Goal: Information Seeking & Learning: Check status

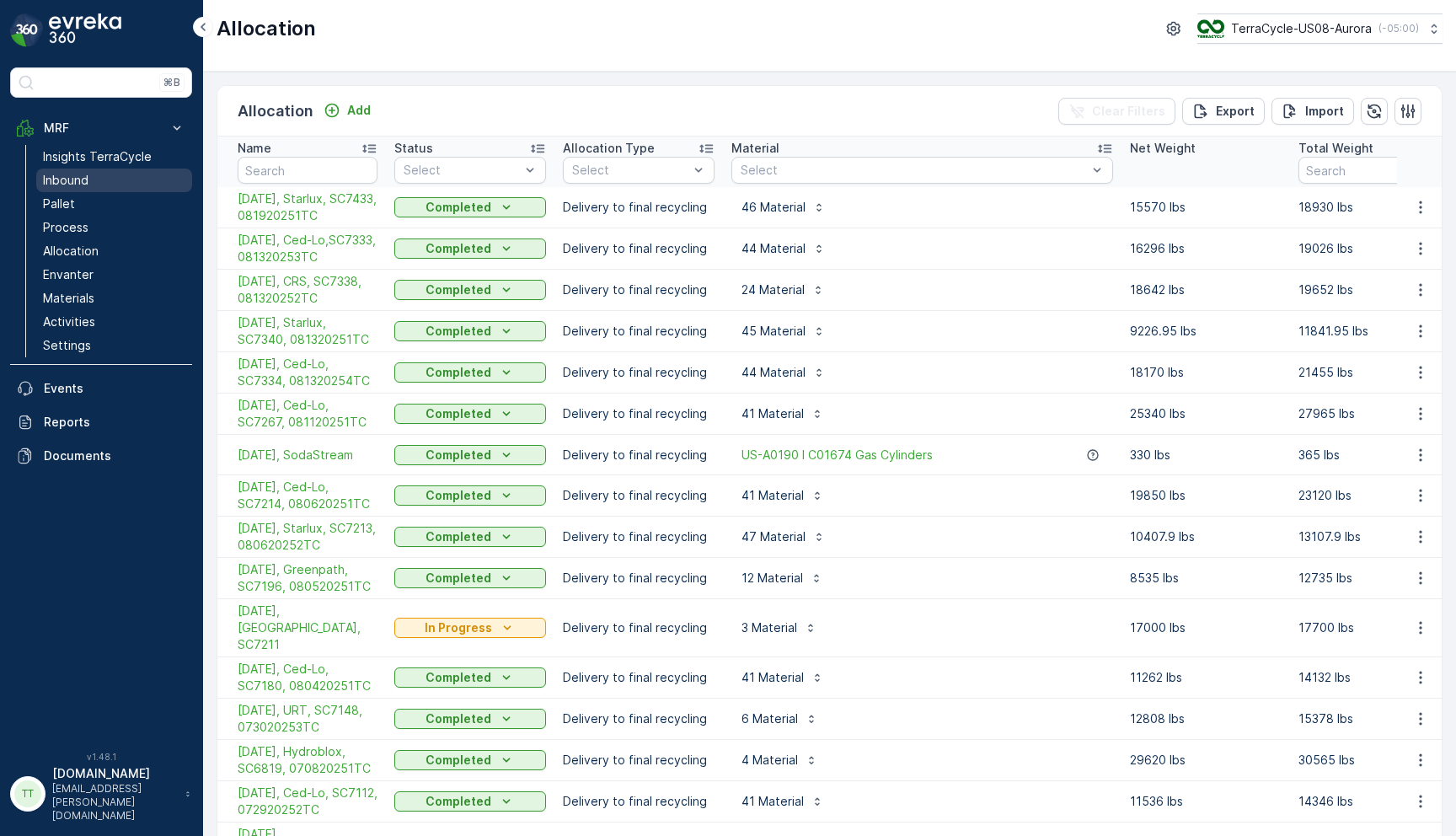
click at [91, 180] on link "Inbound" at bounding box center [114, 180] width 156 height 23
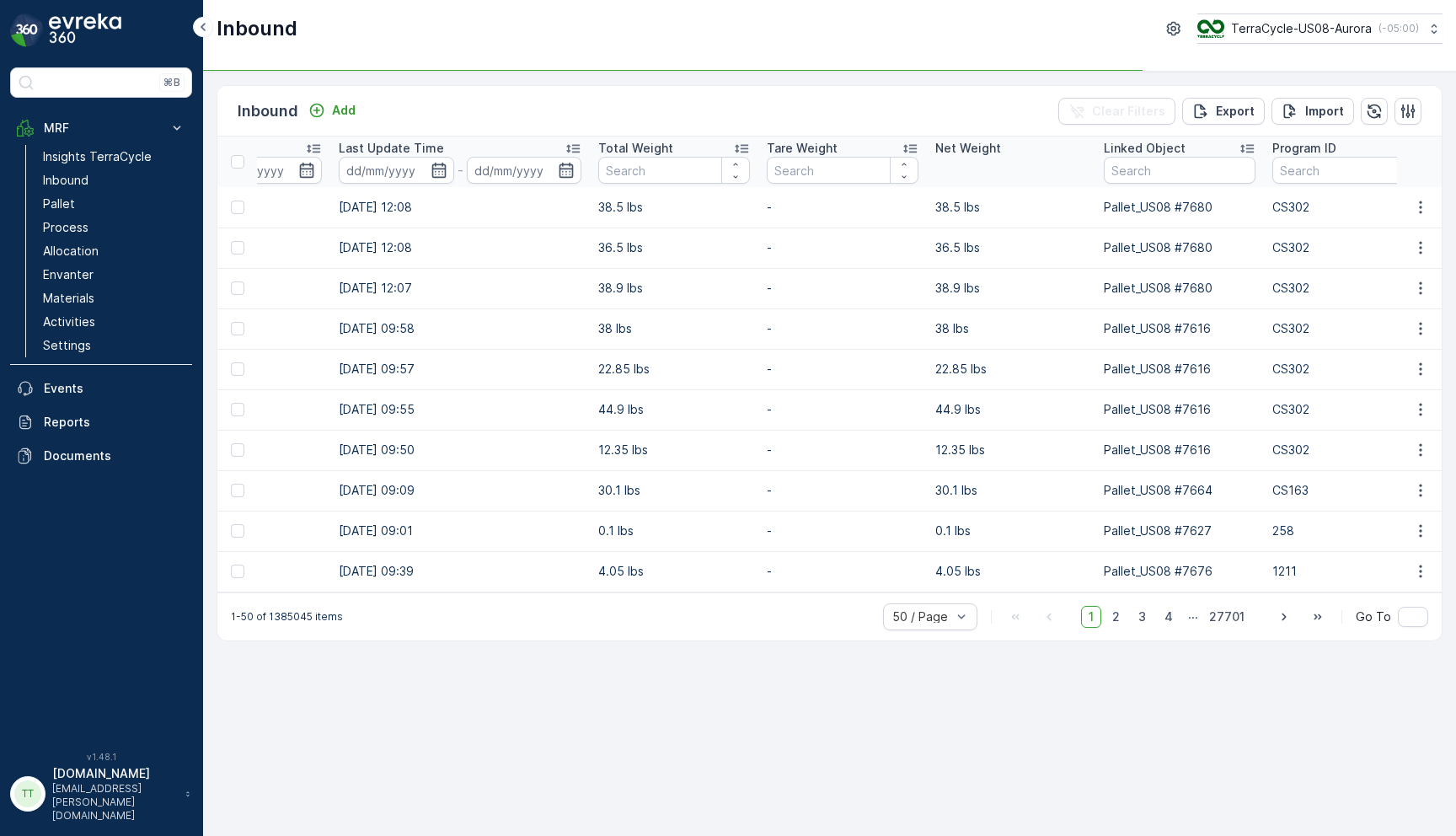
scroll to position [0, 1219]
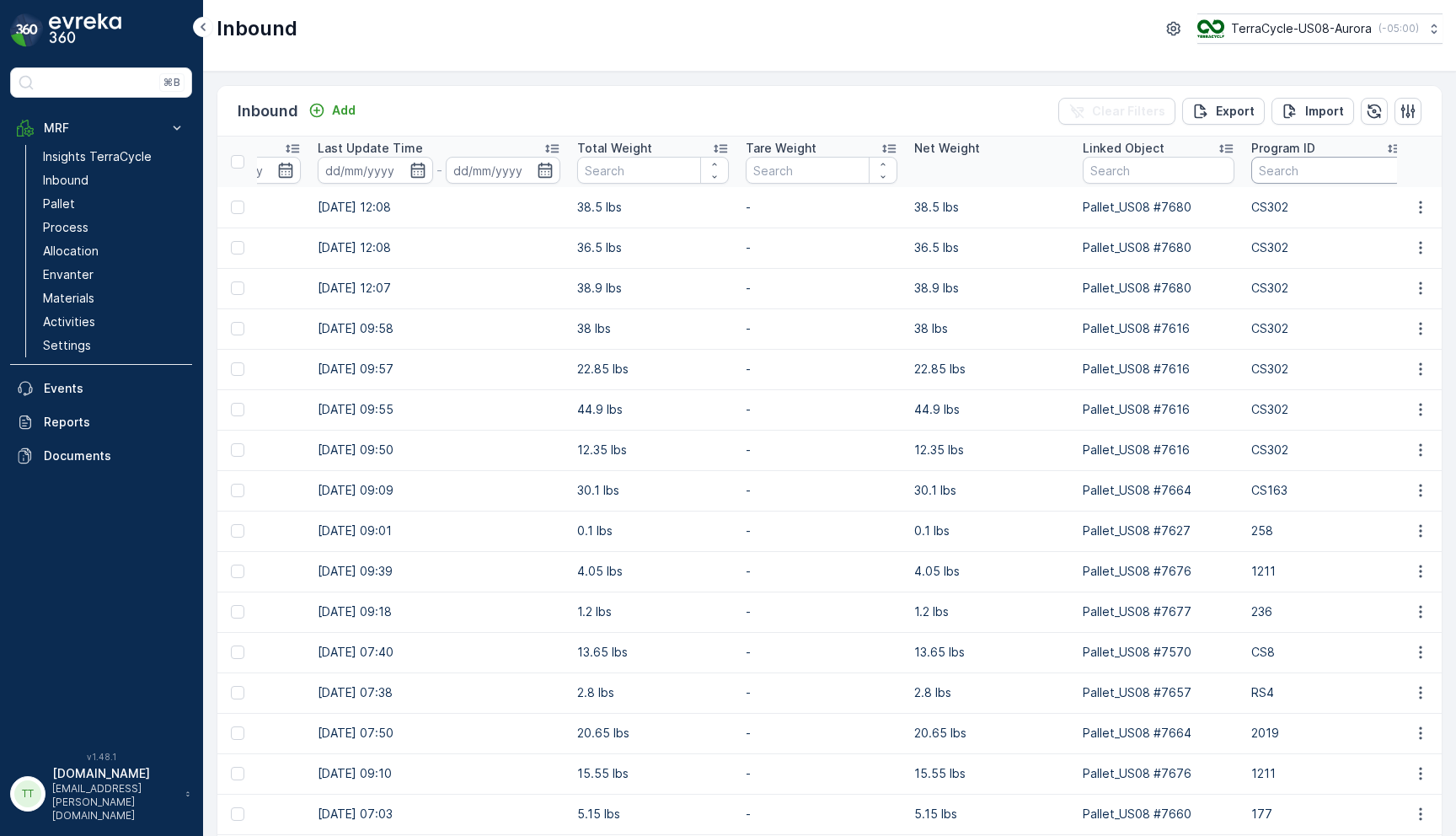
click at [1264, 176] on input "text" at bounding box center [1327, 170] width 151 height 27
paste input "CS3"
type input "CS3"
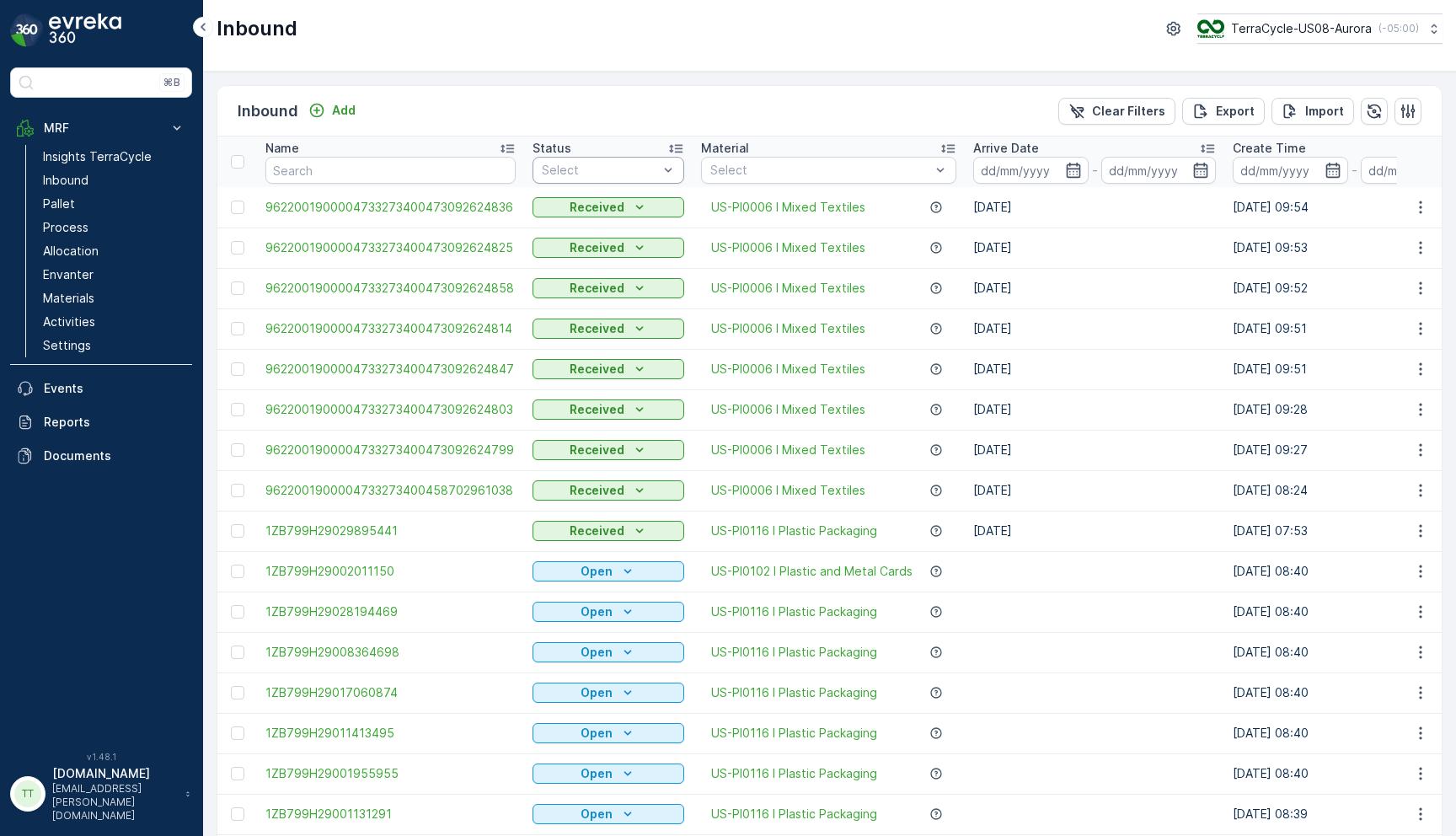
click at [642, 176] on div at bounding box center [600, 169] width 119 height 13
click at [618, 235] on div "Scanned" at bounding box center [608, 234] width 131 height 13
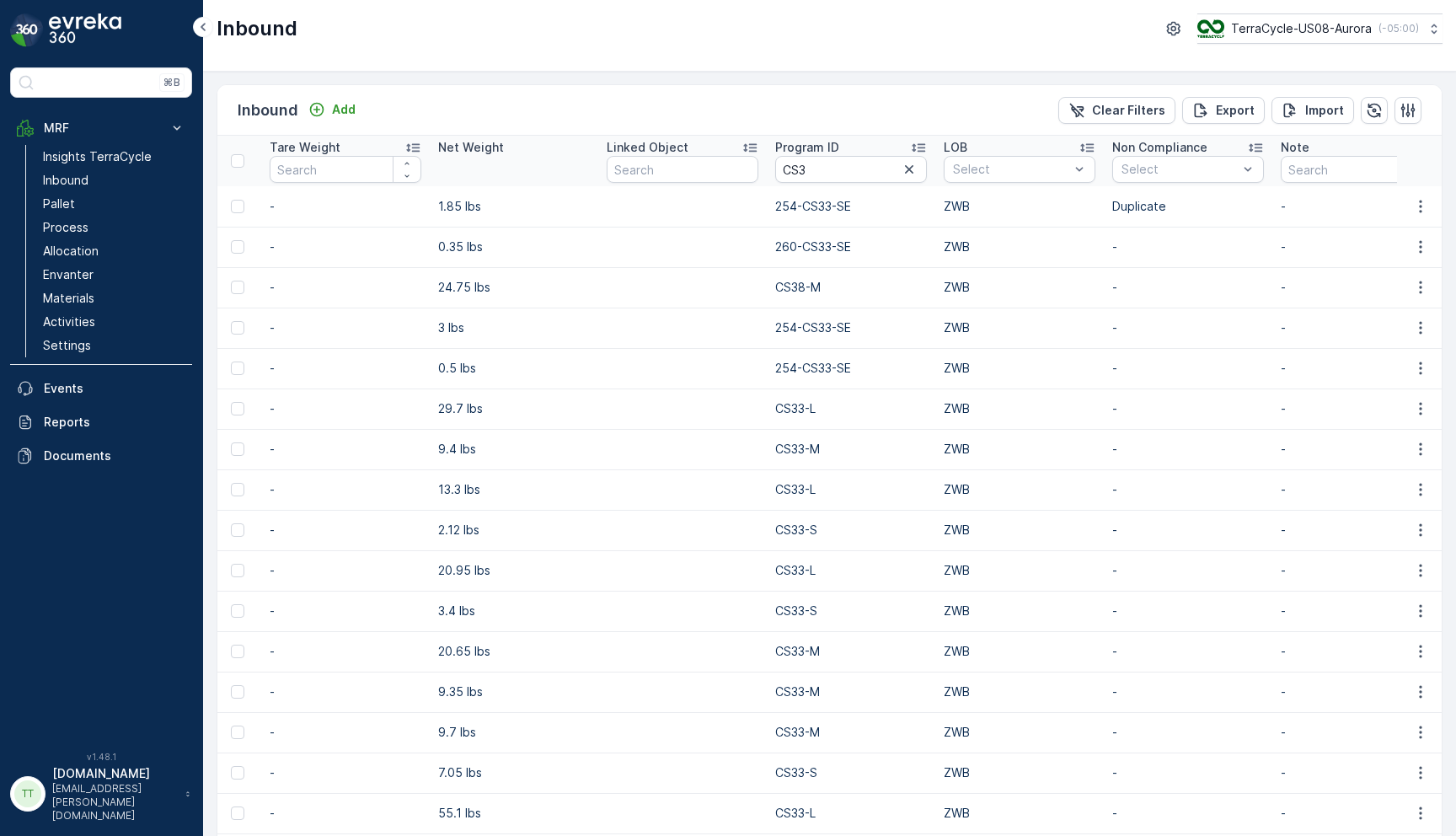
scroll to position [0, 1695]
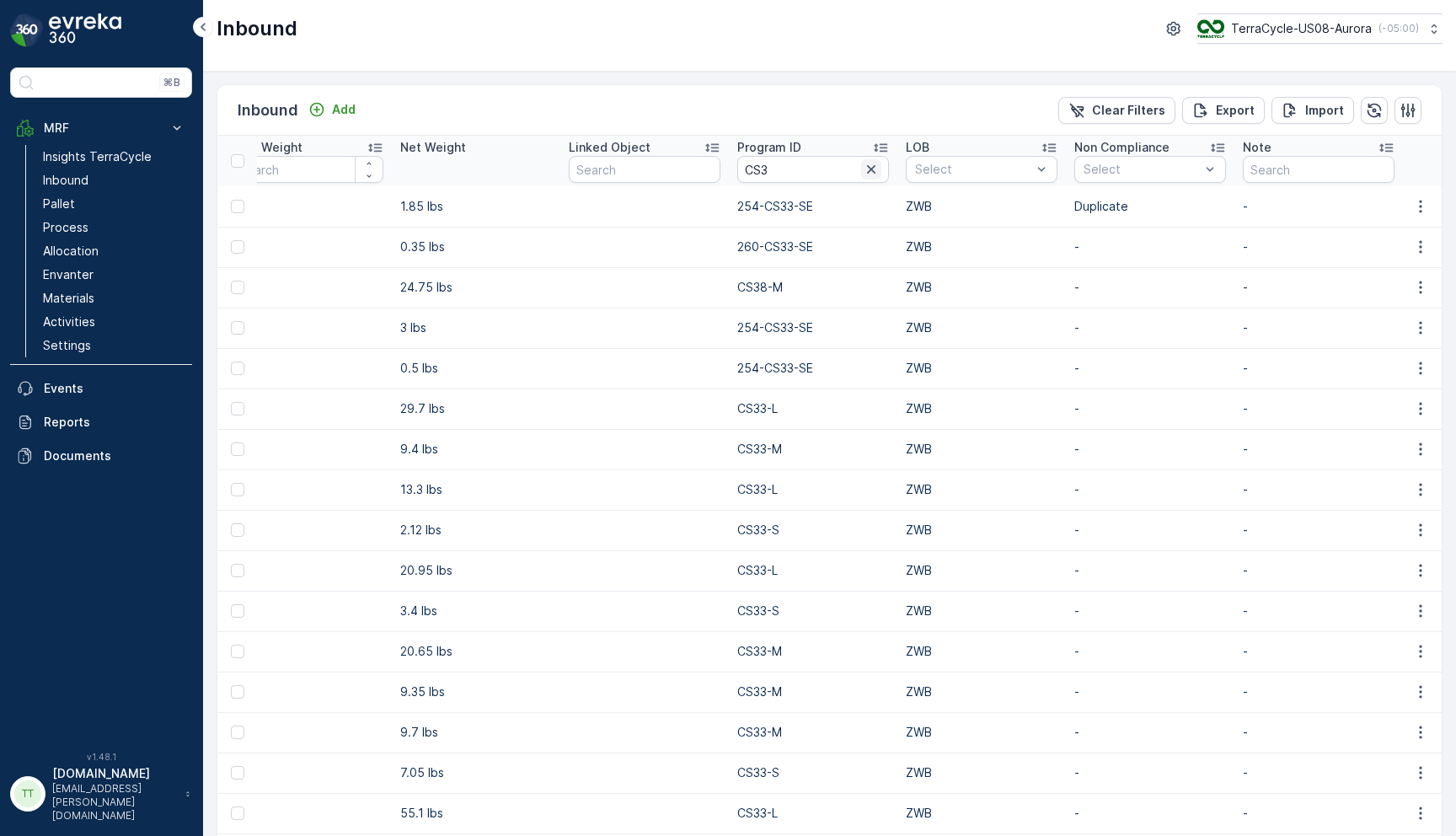
click at [863, 172] on icon "button" at bounding box center [871, 169] width 17 height 17
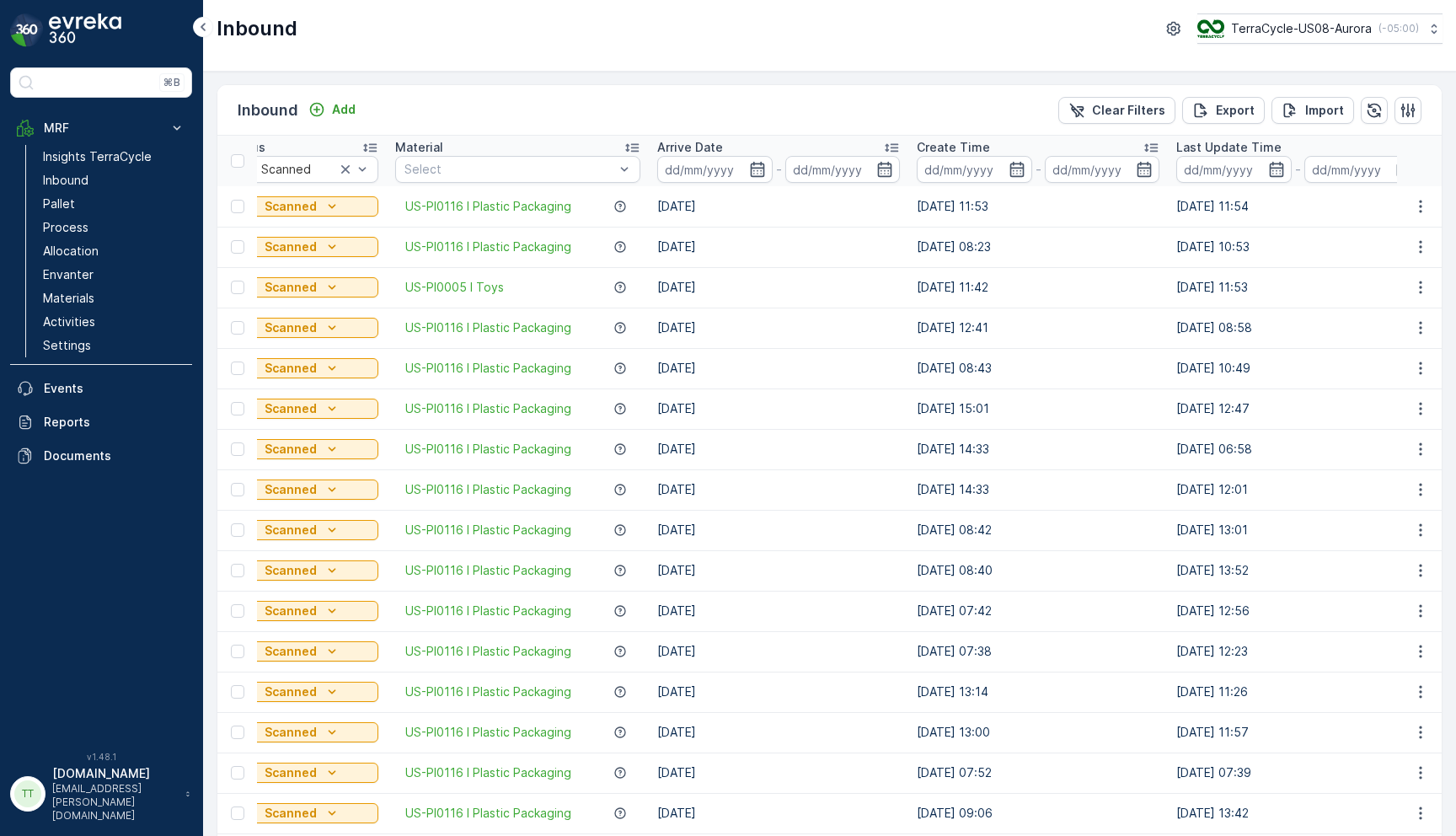
scroll to position [0, 0]
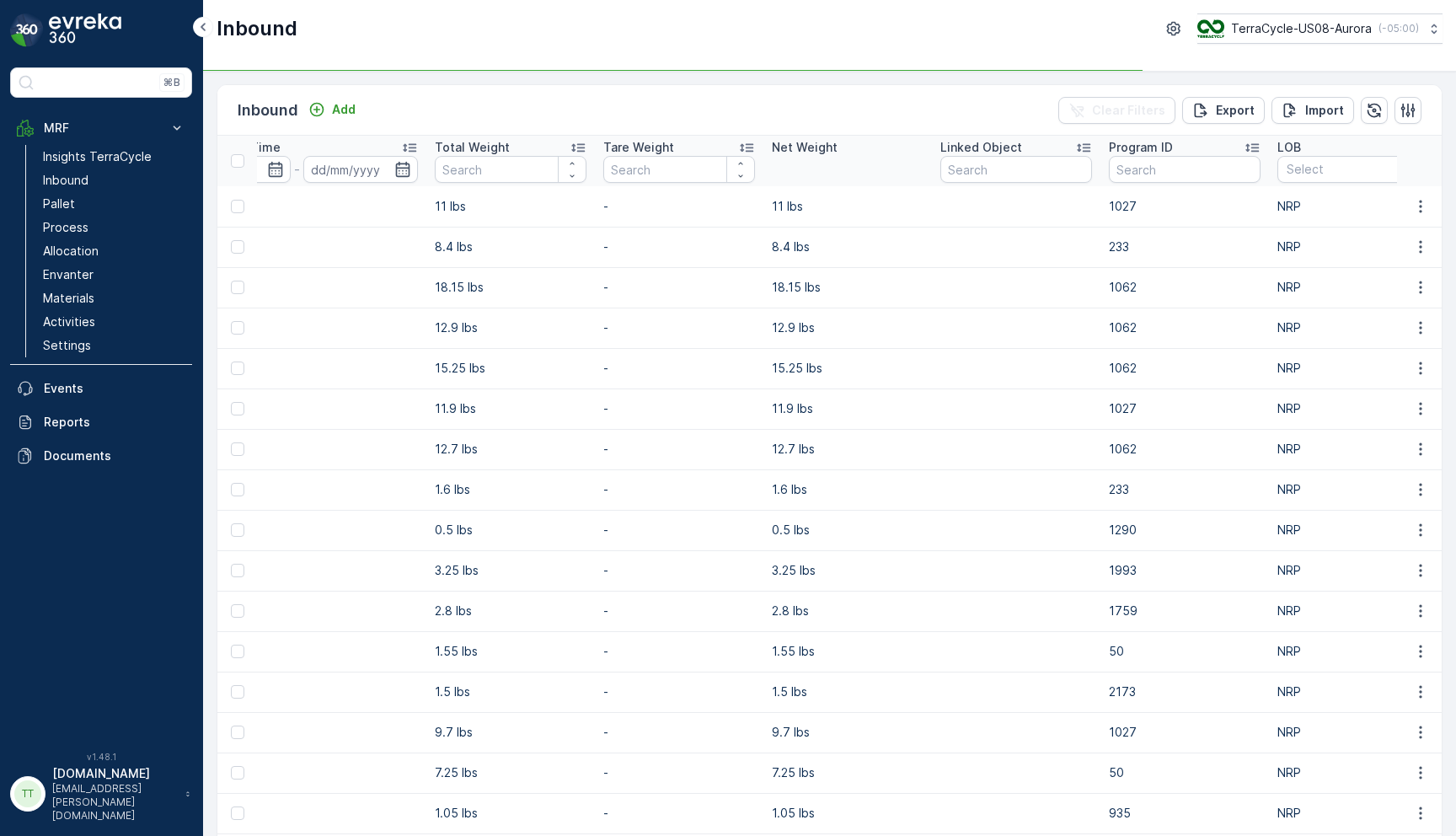
scroll to position [0, 1501]
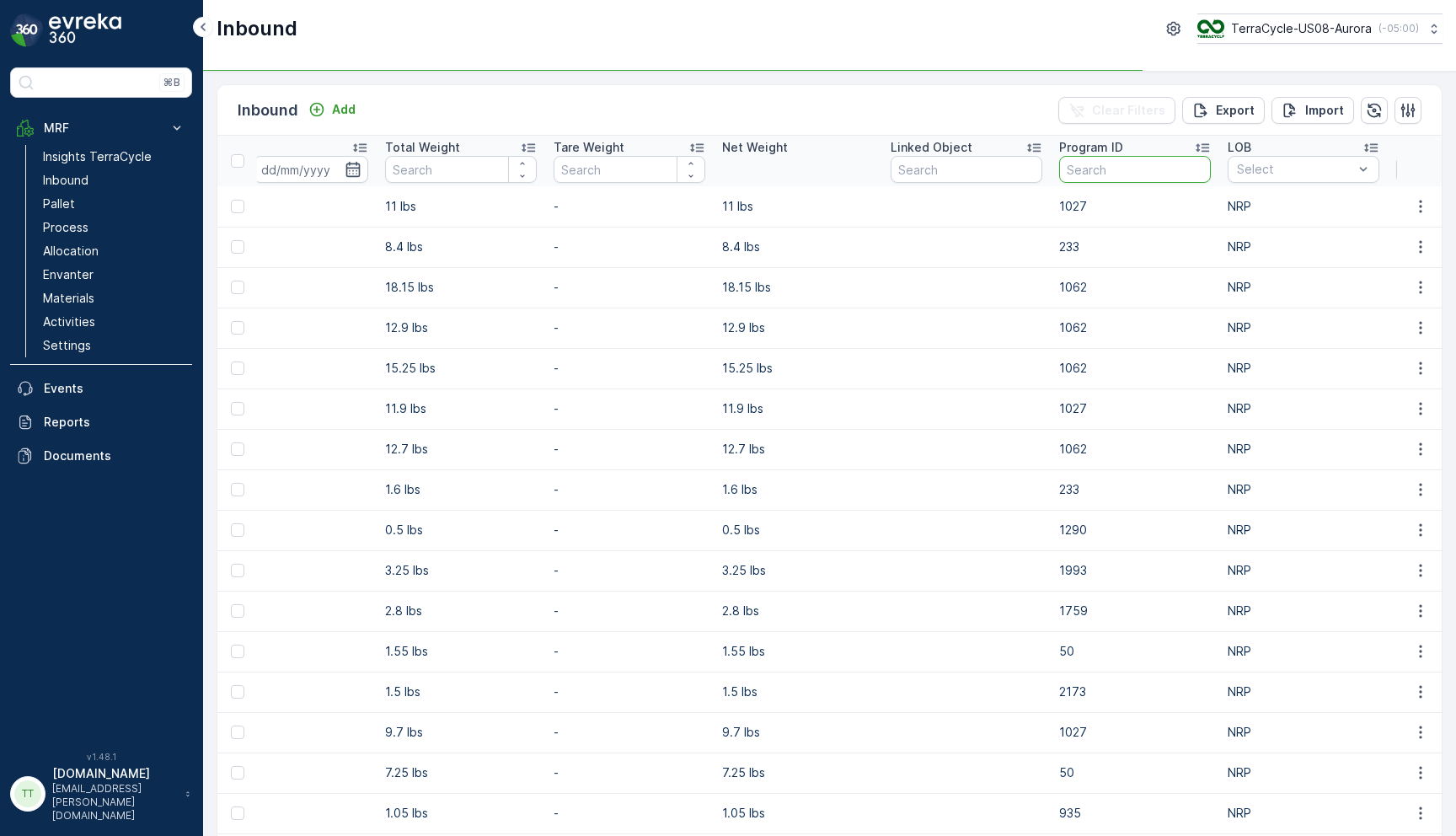
click at [1089, 171] on input "text" at bounding box center [1134, 169] width 151 height 27
paste input "CS34"
type input "CS34"
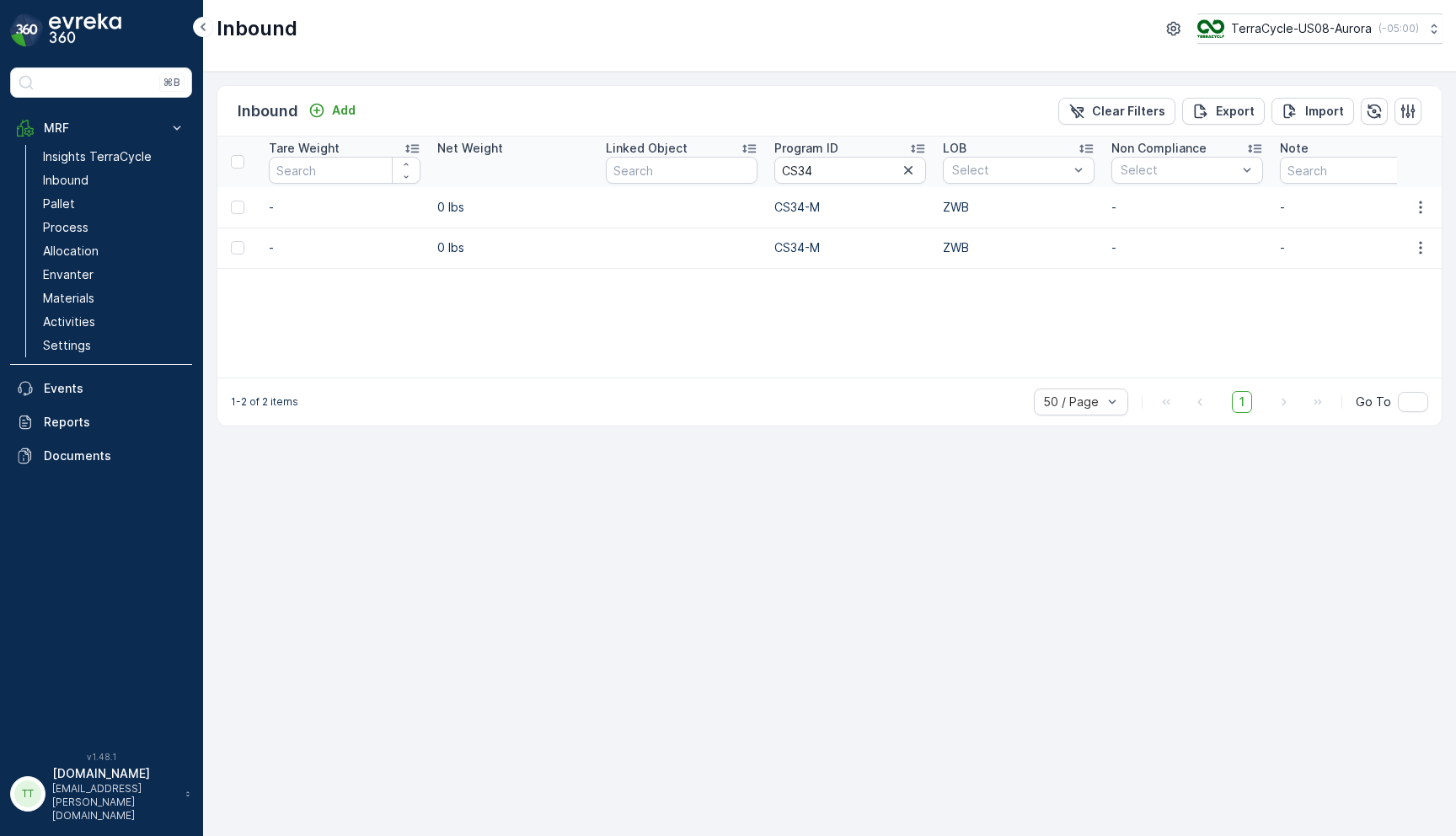
scroll to position [0, 1624]
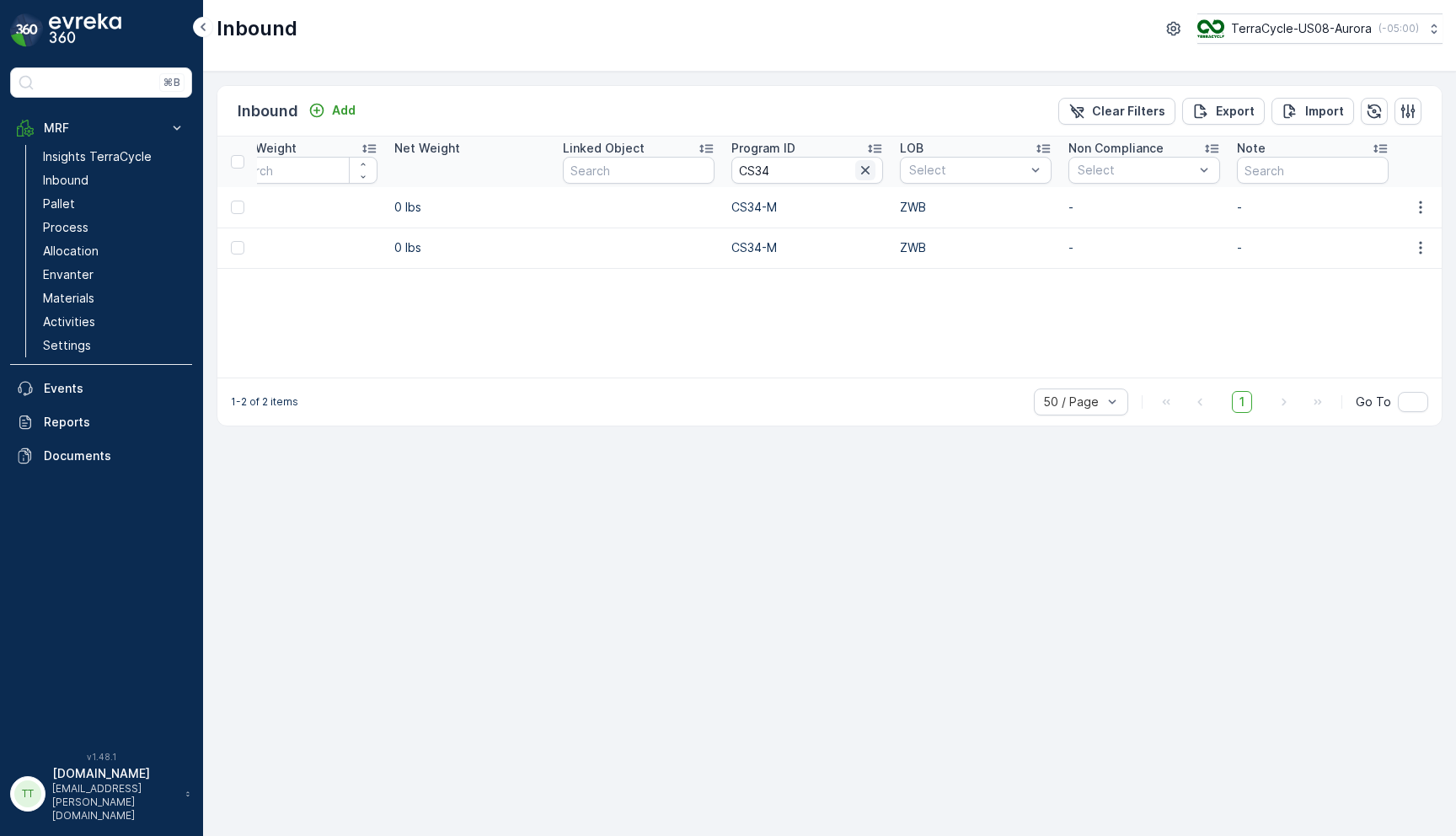
click at [861, 168] on icon "button" at bounding box center [865, 170] width 17 height 17
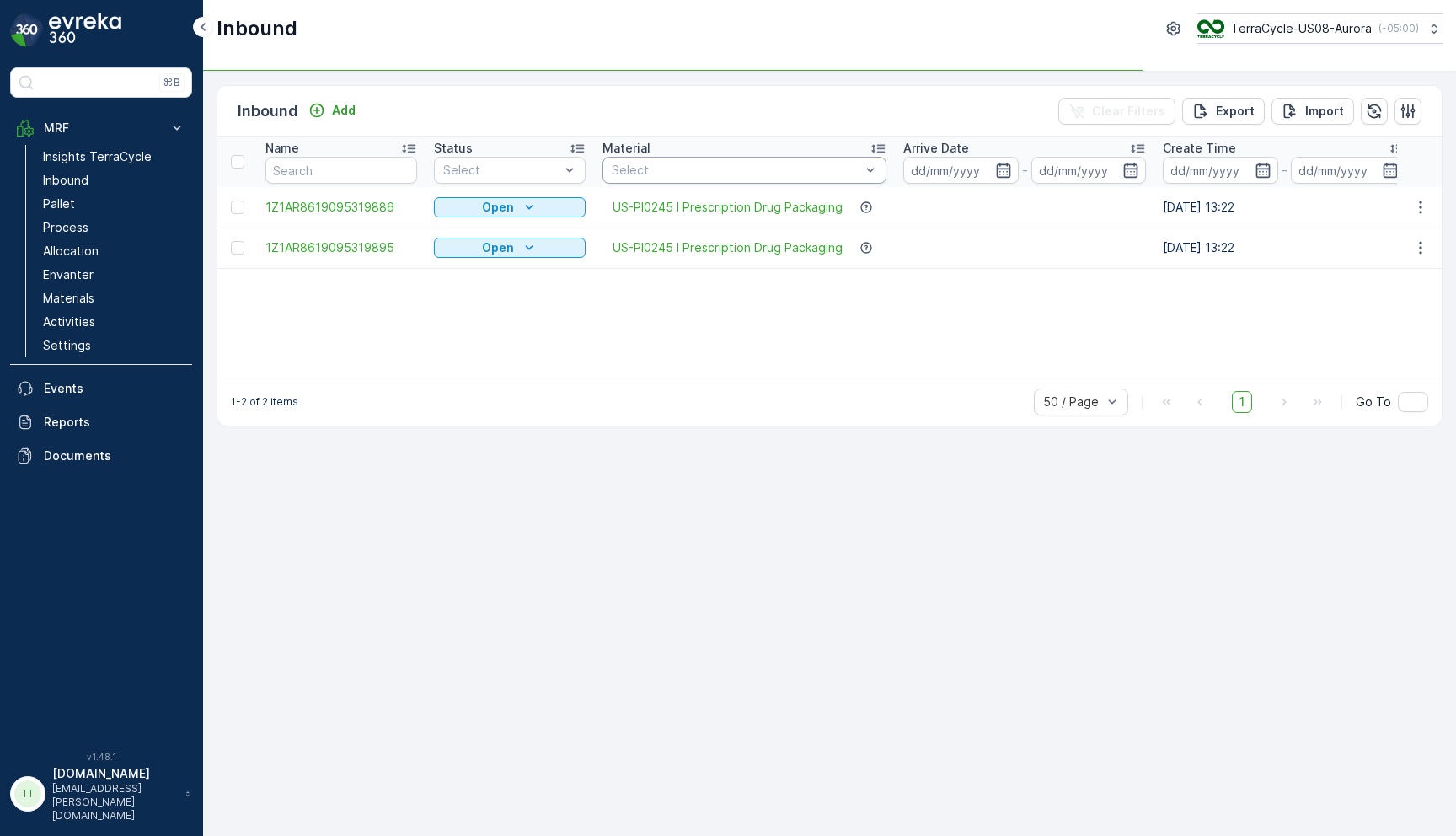
click at [815, 165] on div at bounding box center [736, 169] width 252 height 13
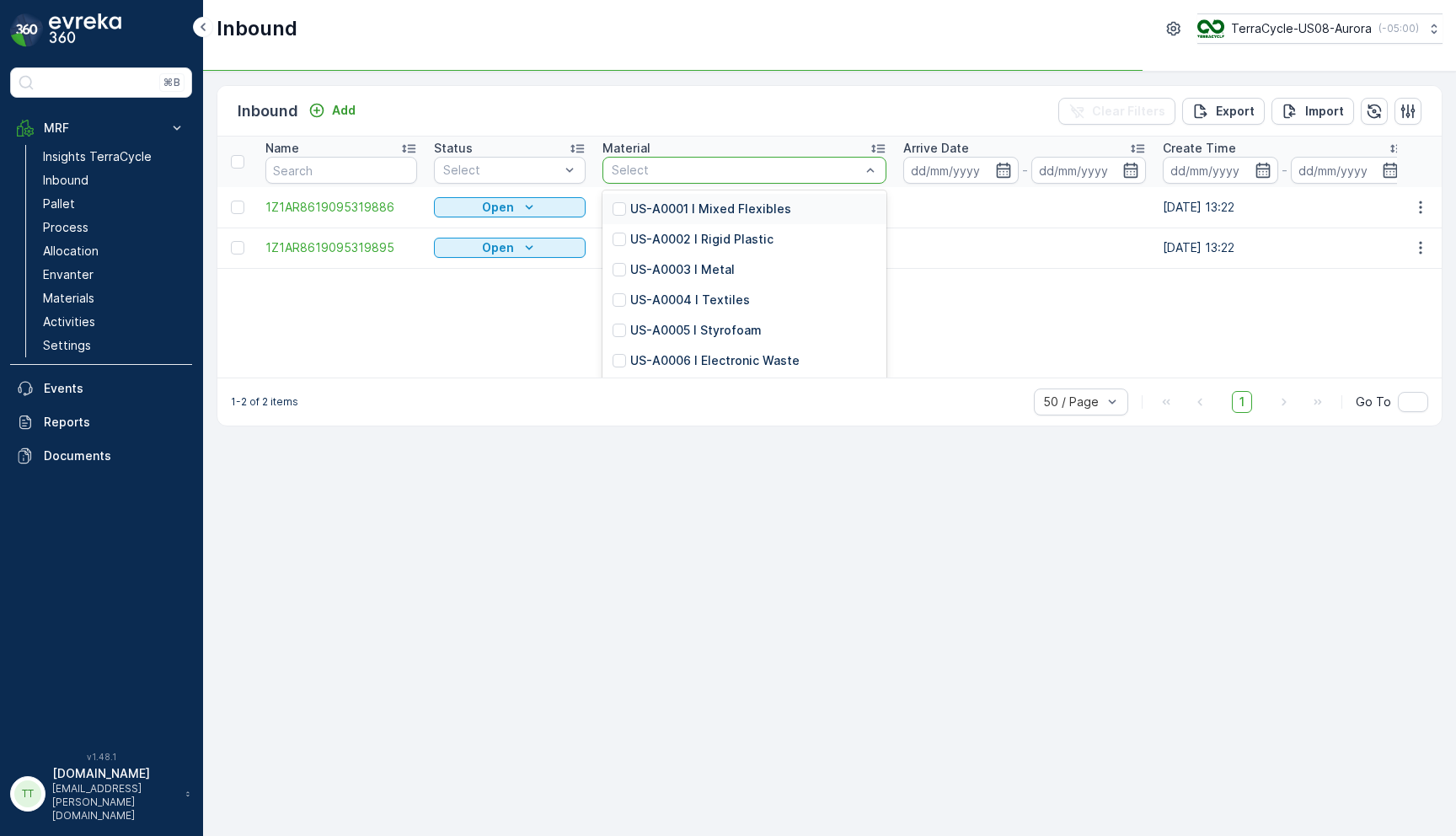
paste input "US-PI0127 I Racket strings"
type input "US-PI0127 I Racket strings"
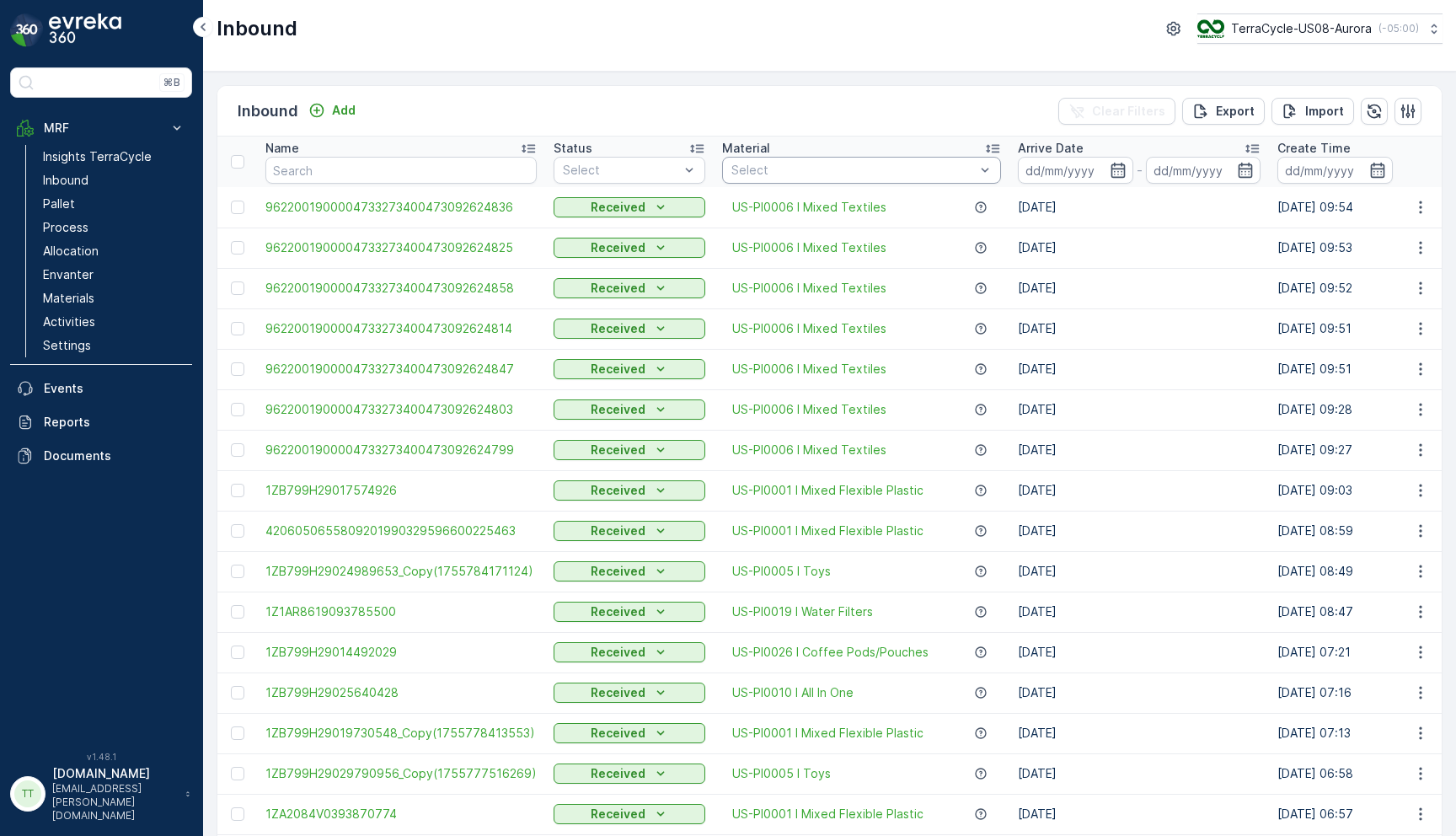
click at [827, 168] on div at bounding box center [853, 169] width 247 height 13
paste input "US-PI0127 I Racket strings"
type input "US-PI0127 I Racket strings"
click at [732, 207] on div at bounding box center [739, 209] width 13 height 13
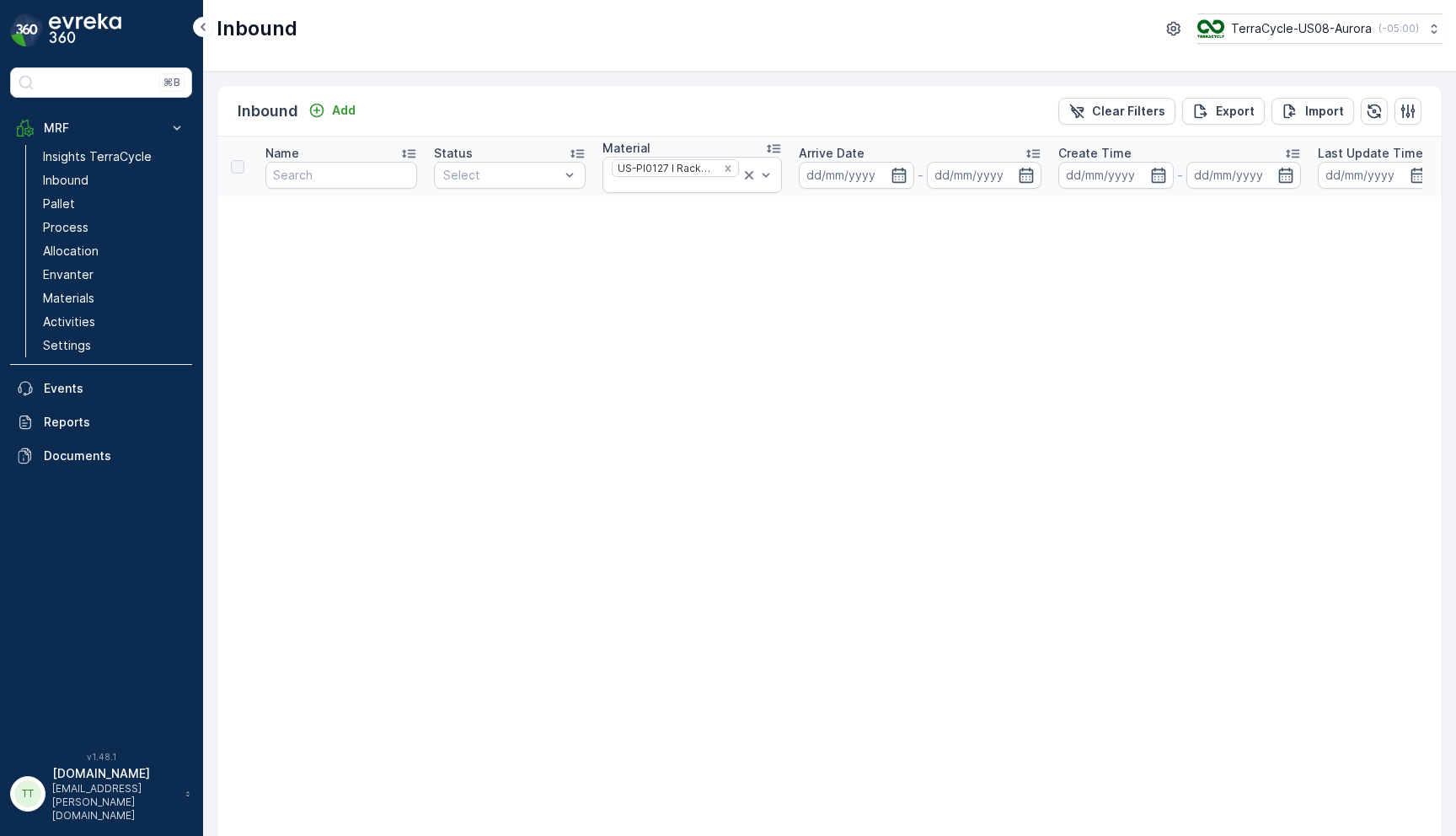
click at [71, 201] on p "Pallet" at bounding box center [59, 203] width 32 height 17
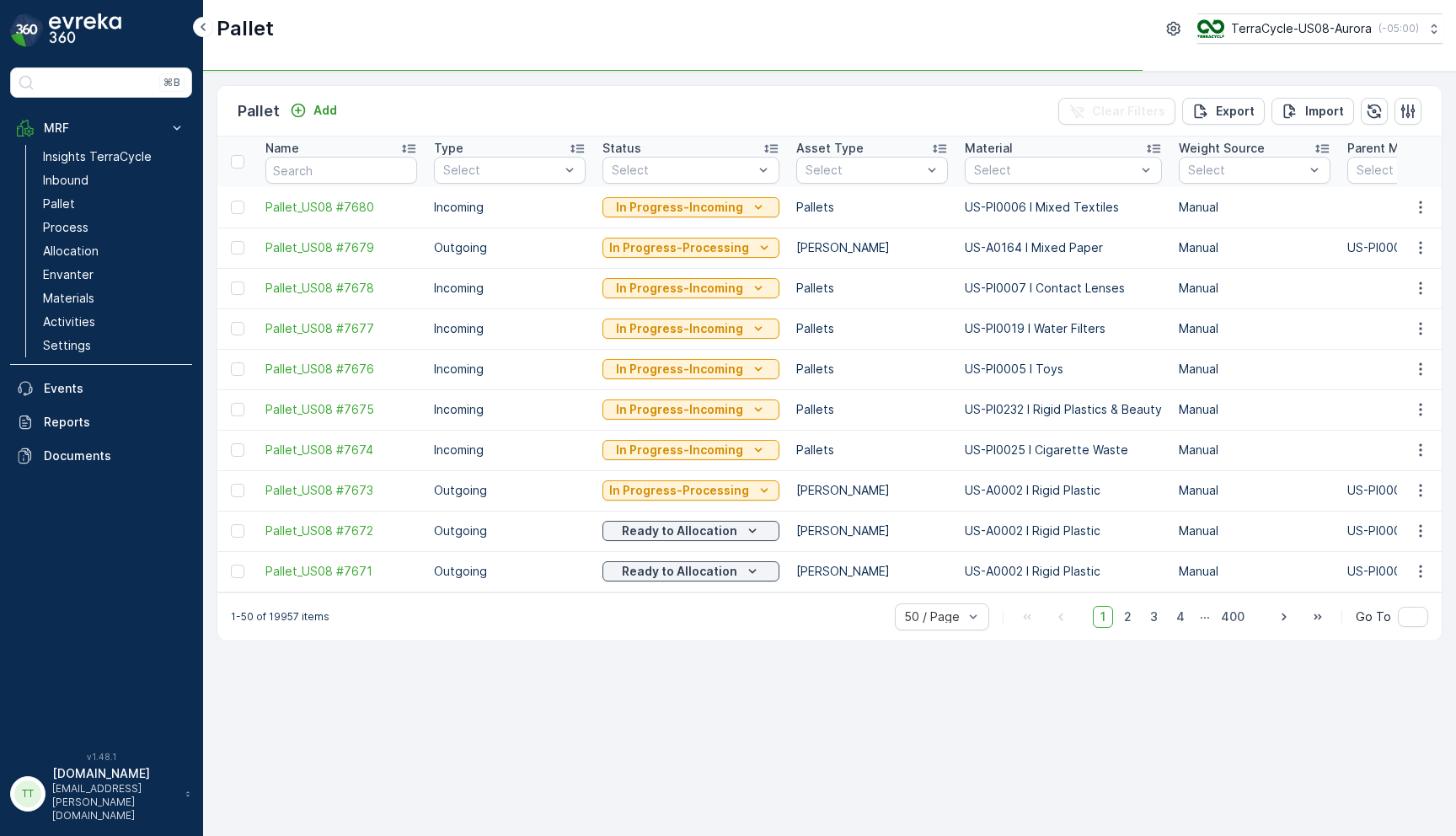
click at [1010, 184] on th "Material Select" at bounding box center [1063, 161] width 214 height 51
click at [1001, 170] on div at bounding box center [1054, 169] width 165 height 13
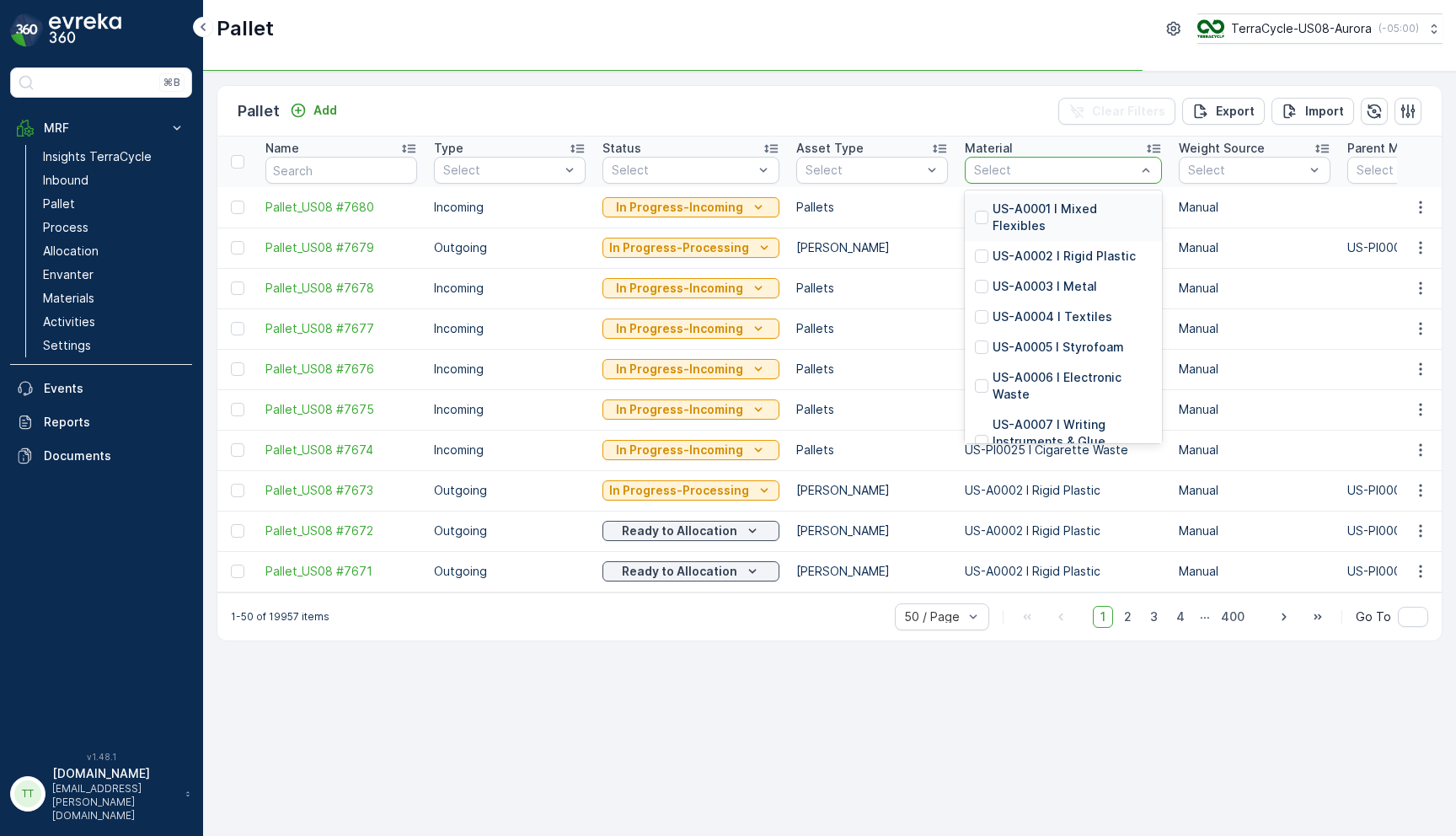
paste input "US-PI0127 I Racket strings"
type input "US-PI0127 I Racket strings"
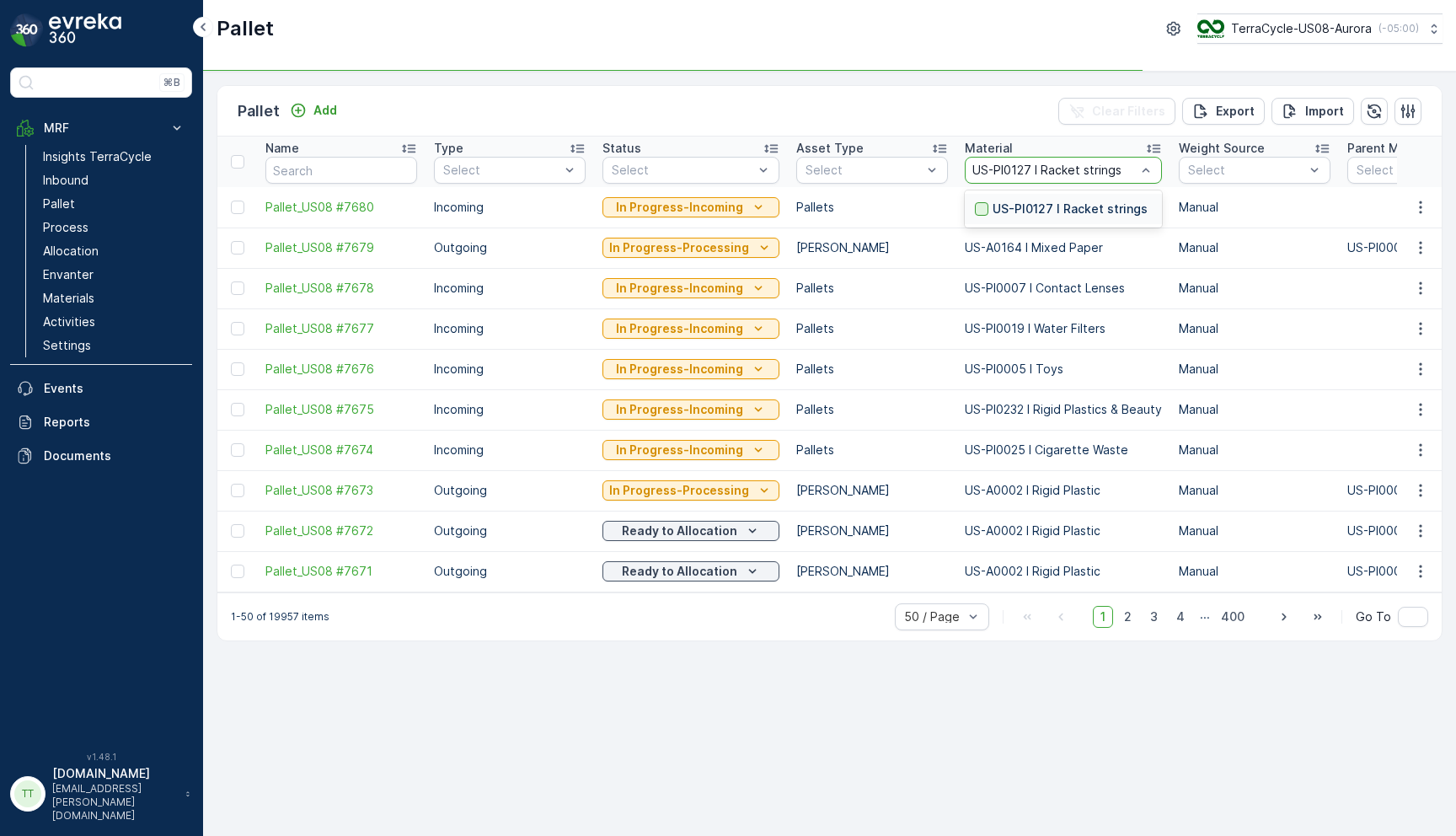
click at [975, 205] on div at bounding box center [981, 209] width 13 height 13
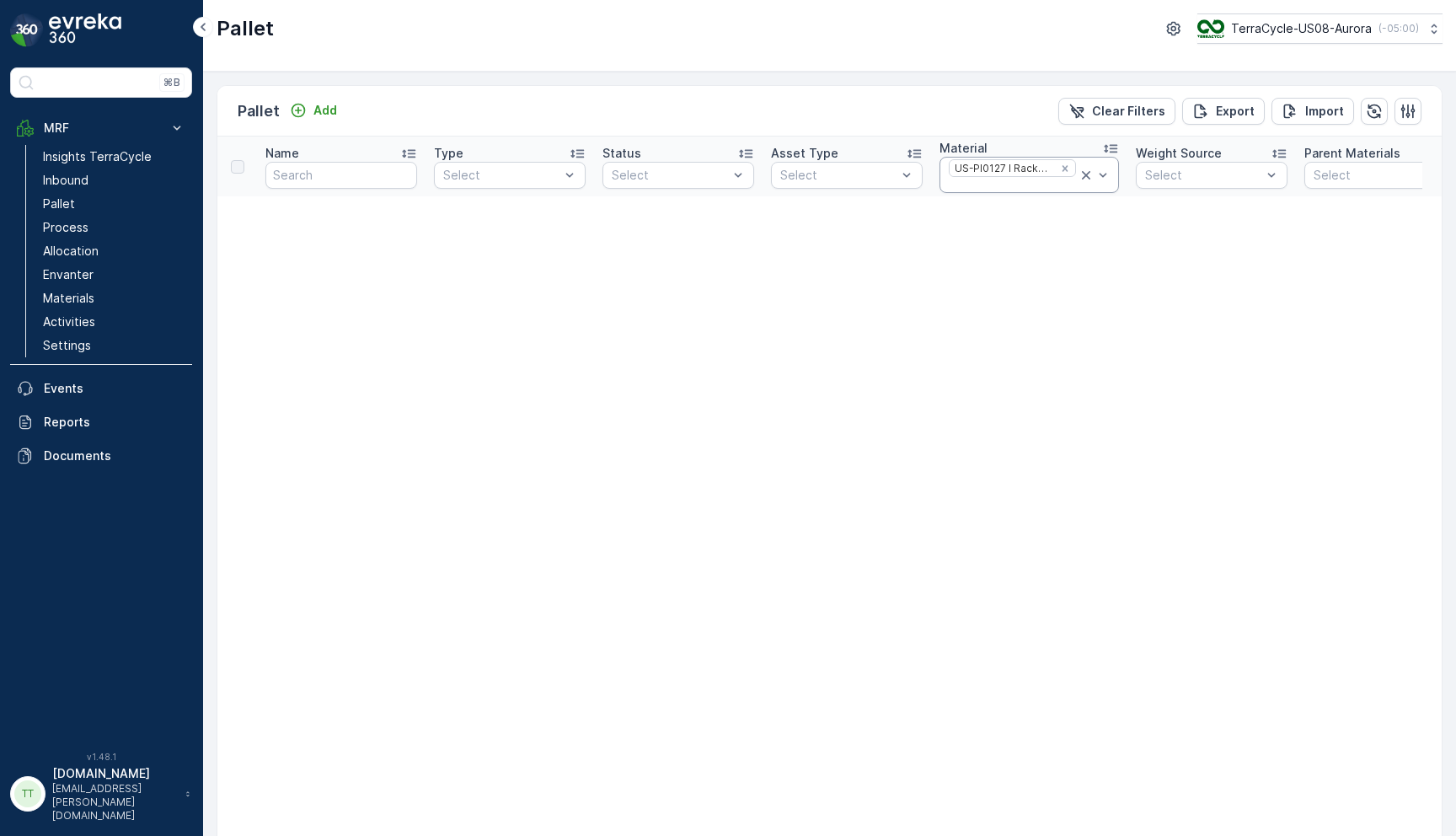
click at [1009, 190] on div at bounding box center [1012, 184] width 131 height 13
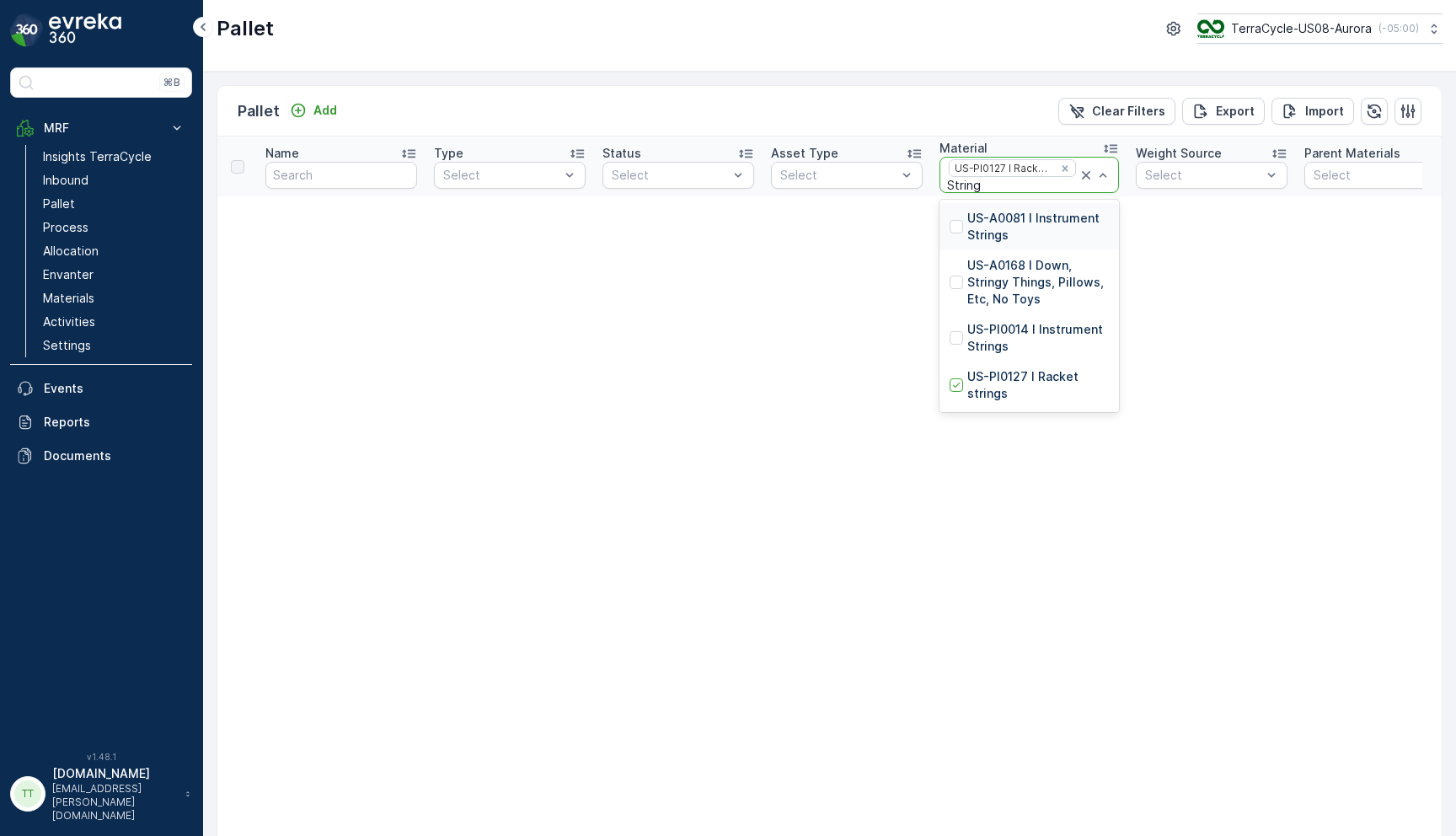
type input "String"
